Goal: Task Accomplishment & Management: Manage account settings

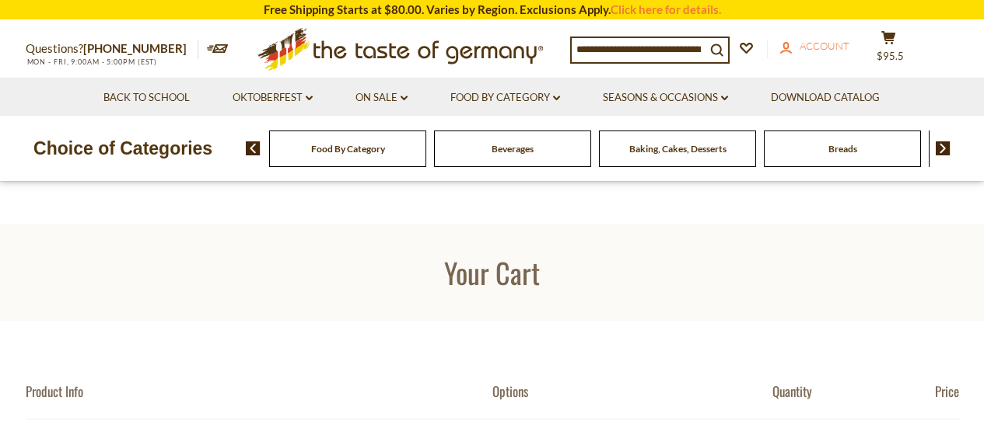
click at [827, 45] on span "Account" at bounding box center [824, 46] width 50 height 12
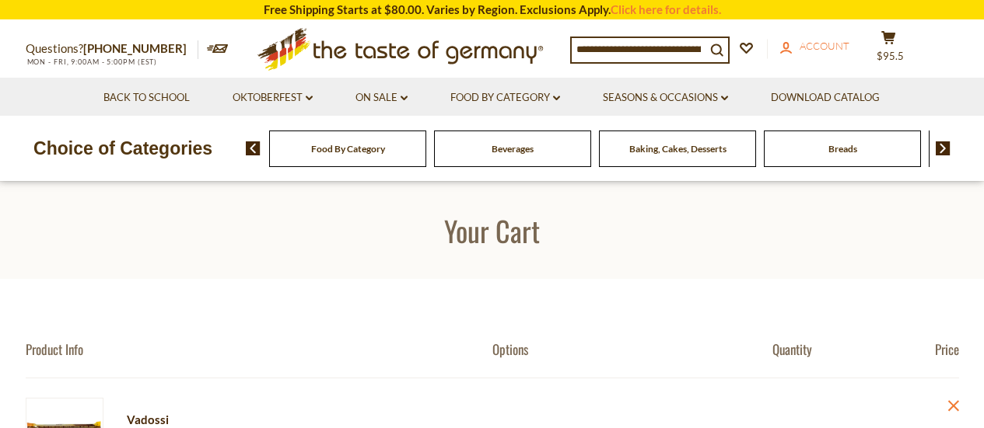
click at [834, 51] on span "Account" at bounding box center [824, 46] width 50 height 12
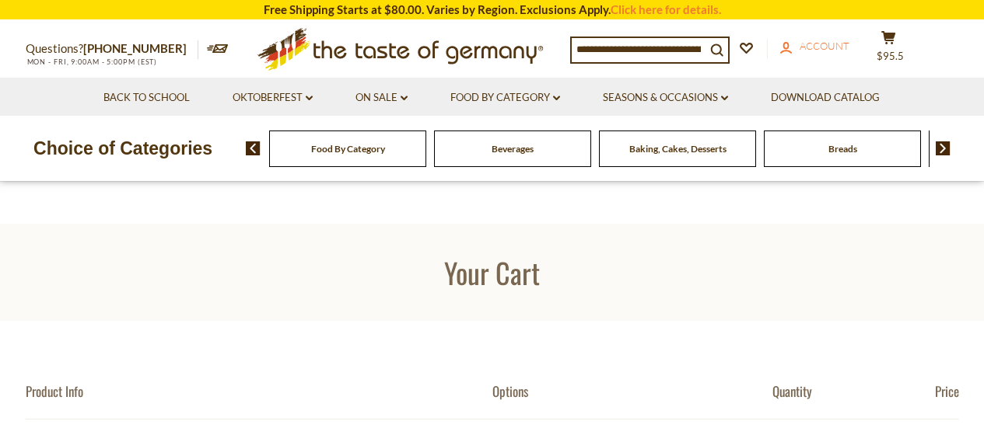
click at [827, 46] on span "Account" at bounding box center [824, 46] width 50 height 12
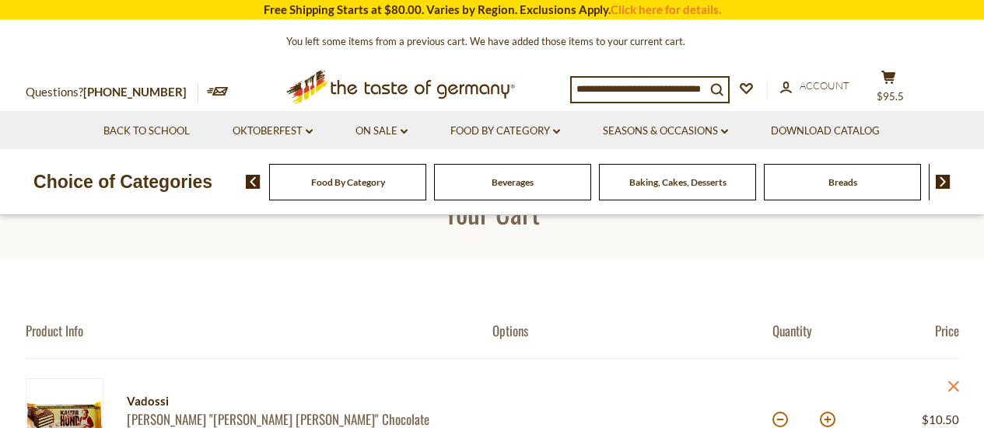
scroll to position [78, 0]
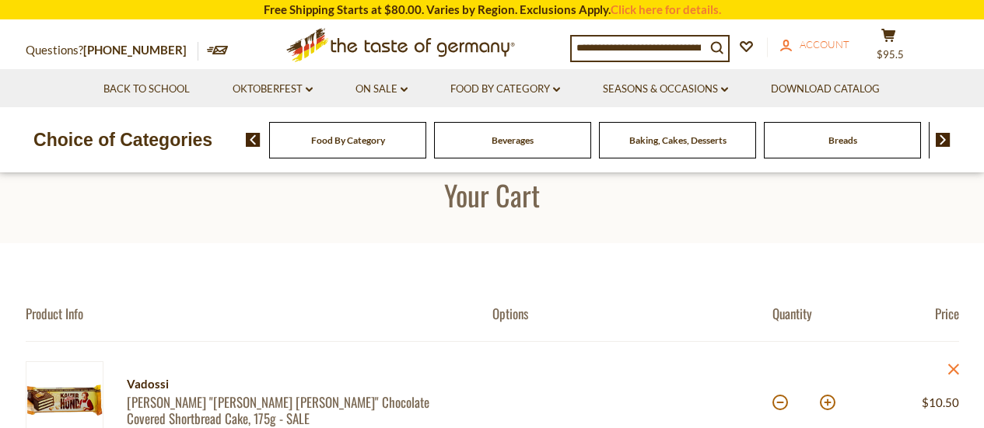
click at [827, 47] on span "Account" at bounding box center [824, 44] width 50 height 12
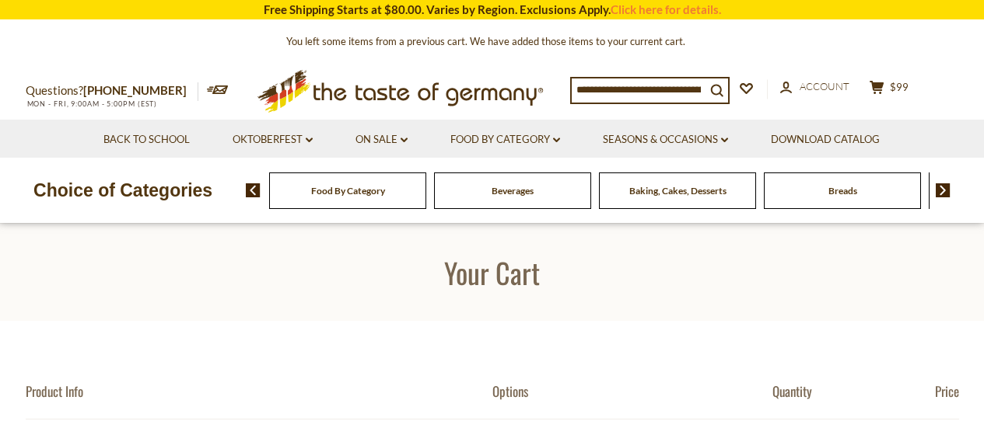
scroll to position [156, 0]
